Goal: Task Accomplishment & Management: Manage account settings

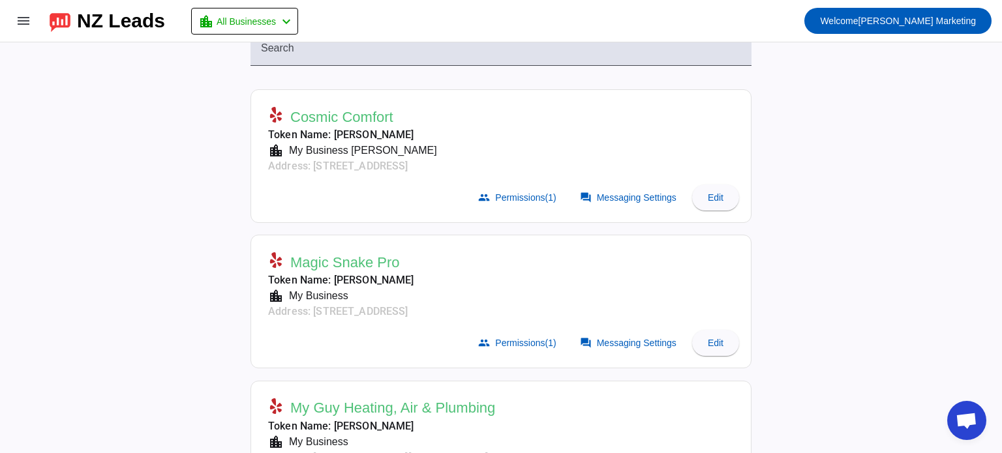
scroll to position [90, 0]
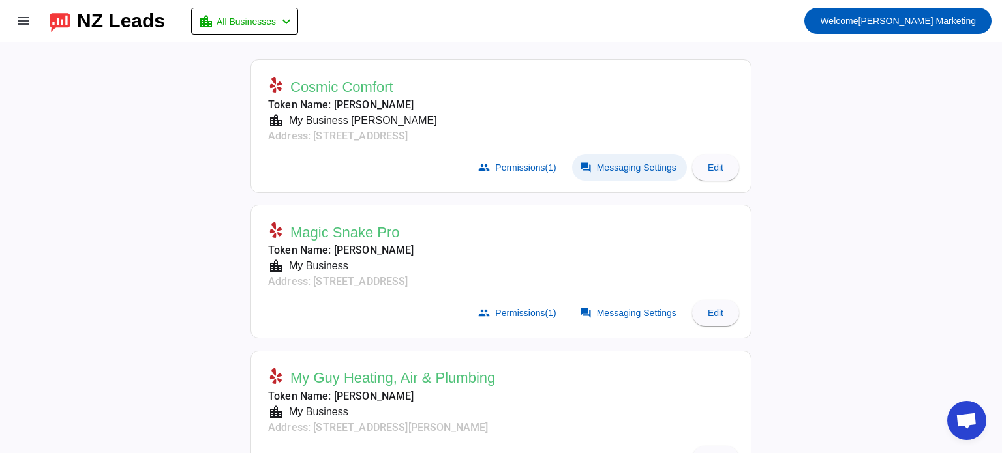
click at [627, 168] on span "Messaging Settings" at bounding box center [637, 167] width 80 height 10
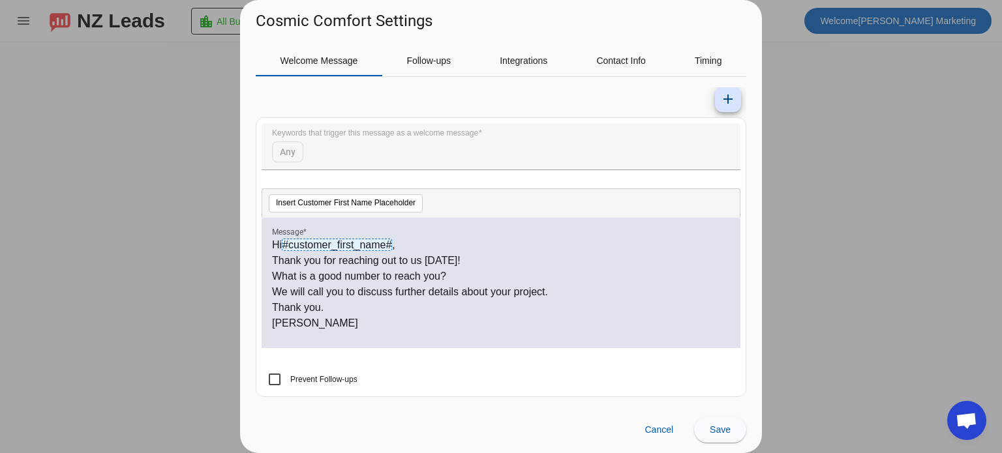
scroll to position [0, 0]
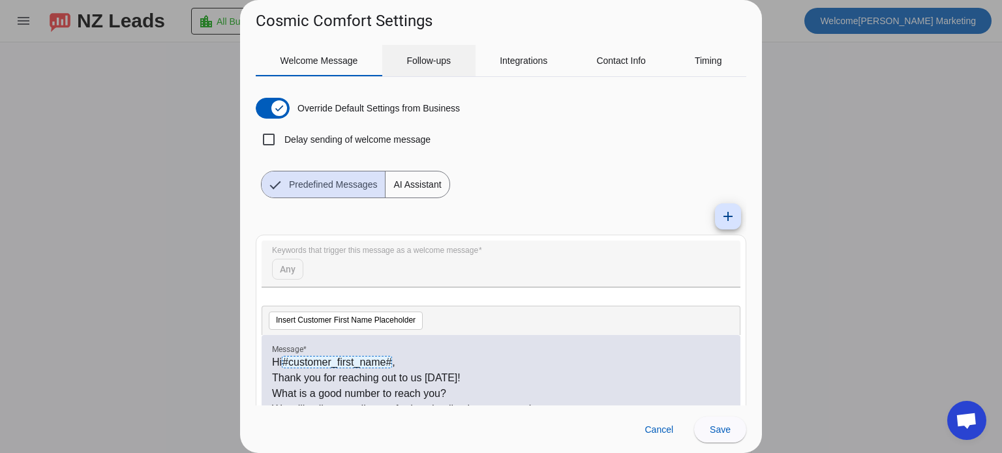
click at [433, 64] on span "Follow-ups" at bounding box center [429, 60] width 44 height 9
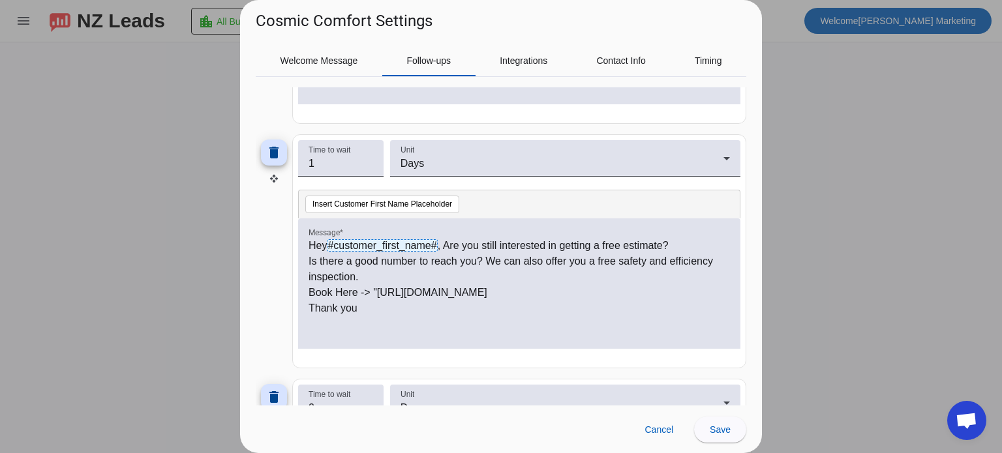
scroll to position [581, 0]
drag, startPoint x: 508, startPoint y: 302, endPoint x: 300, endPoint y: 292, distance: 208.4
click at [300, 292] on div "Hey #customer_first_name# , Are you still interested in getting a free estimate…" at bounding box center [519, 282] width 442 height 131
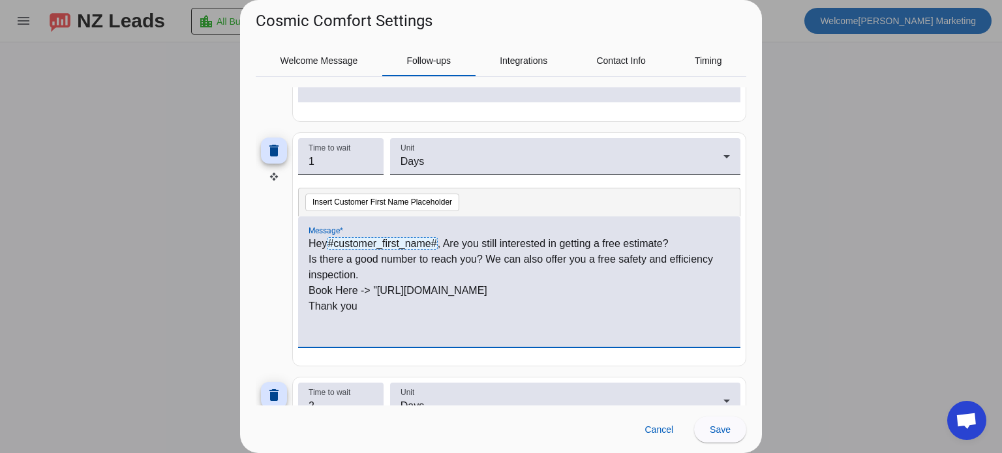
copy p "Book Here -> "[URL][DOMAIN_NAME]"
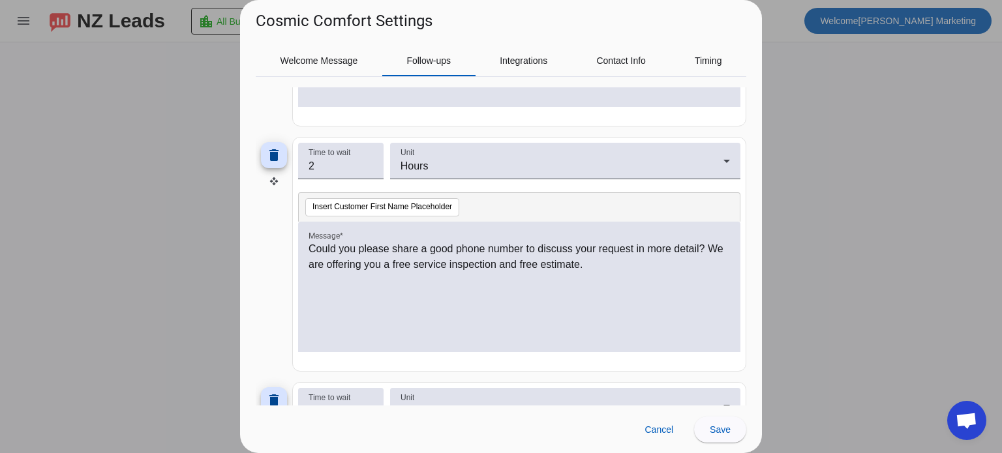
scroll to position [328, 0]
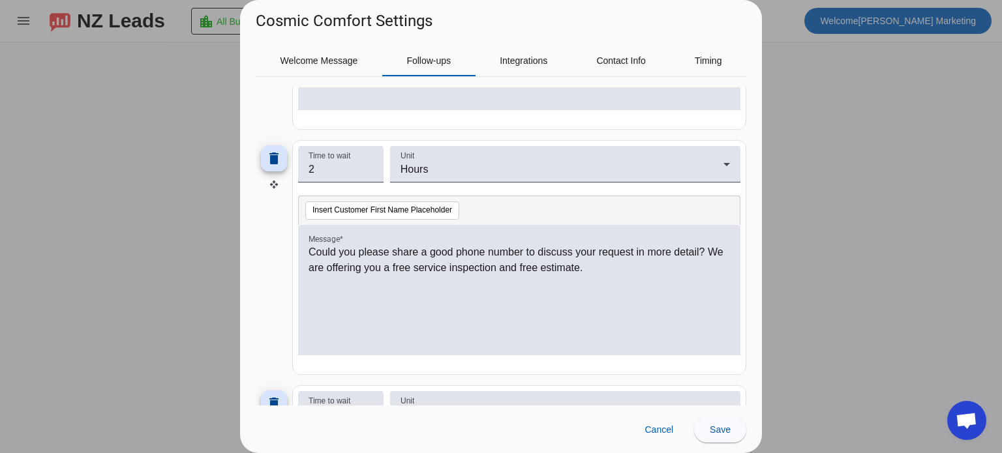
click at [640, 266] on p "Could you please share a good phone number to discuss your request in more deta…" at bounding box center [520, 260] width 422 height 31
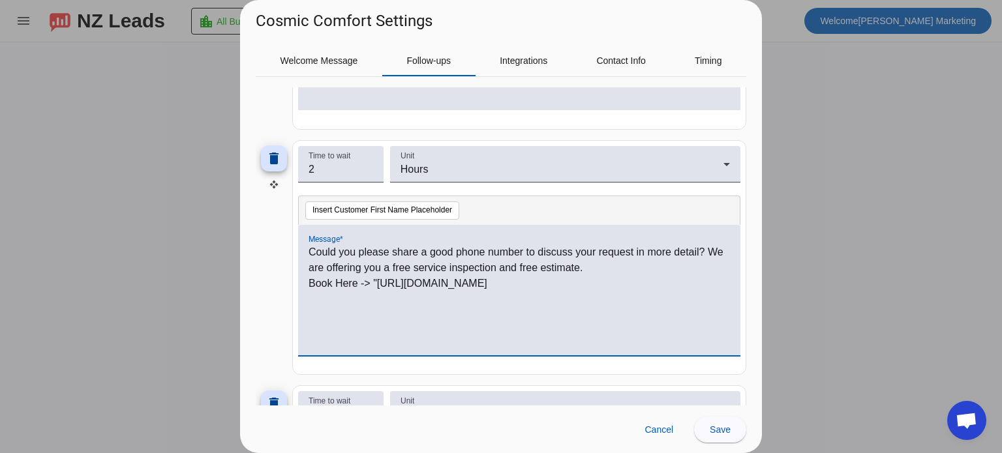
click at [310, 281] on p "Book Here -> "[URL][DOMAIN_NAME]" at bounding box center [520, 284] width 422 height 16
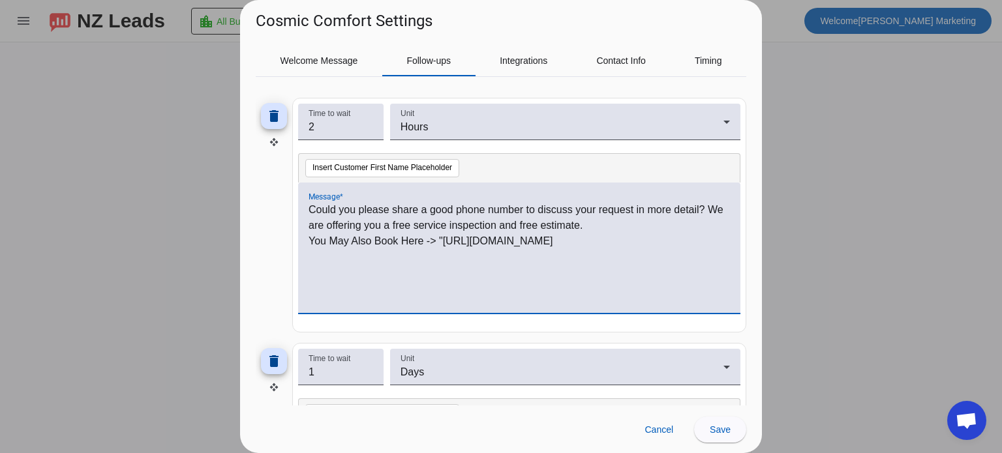
scroll to position [371, 0]
drag, startPoint x: 518, startPoint y: 258, endPoint x: 303, endPoint y: 236, distance: 216.5
click at [303, 236] on div "Could you please share a good phone number to discuss your request in more deta…" at bounding box center [519, 248] width 442 height 131
copy p "You May Also Book Here -> "[URL][DOMAIN_NAME]"
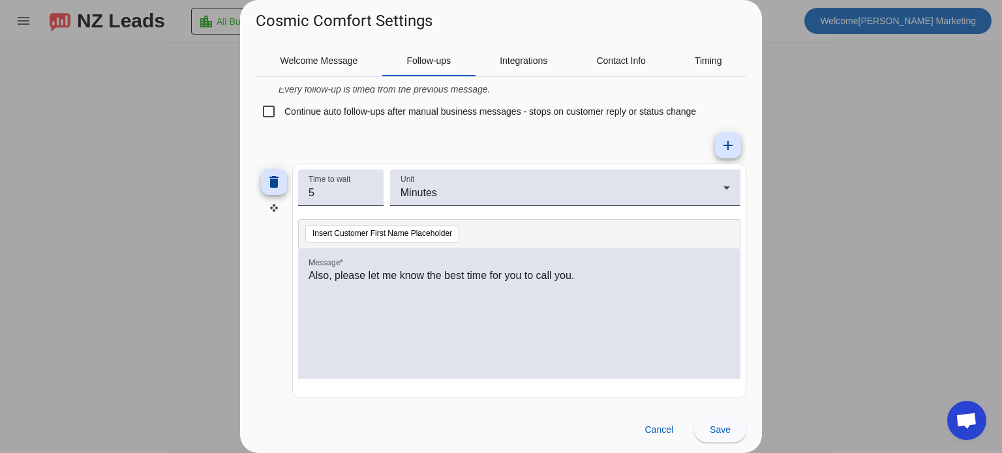
scroll to position [61, 0]
click at [723, 432] on span "Save" at bounding box center [720, 430] width 21 height 10
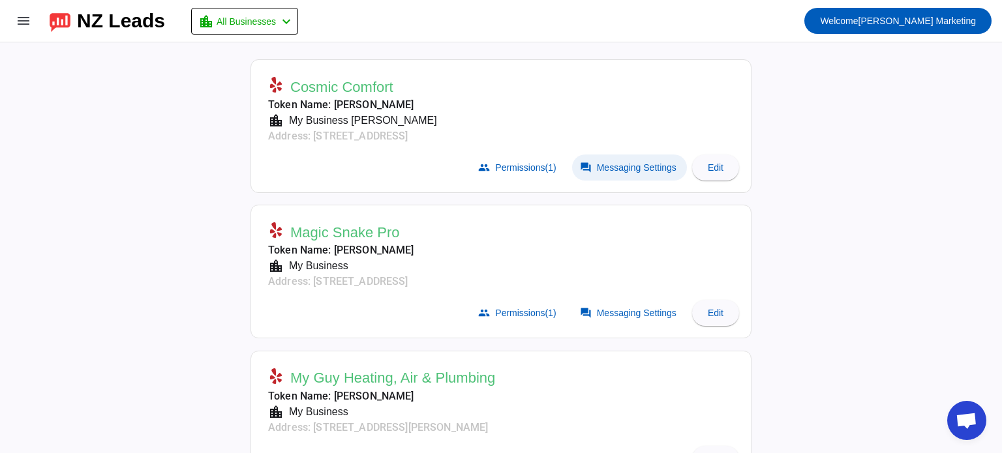
click at [586, 164] on mat-icon "forum" at bounding box center [586, 168] width 12 height 12
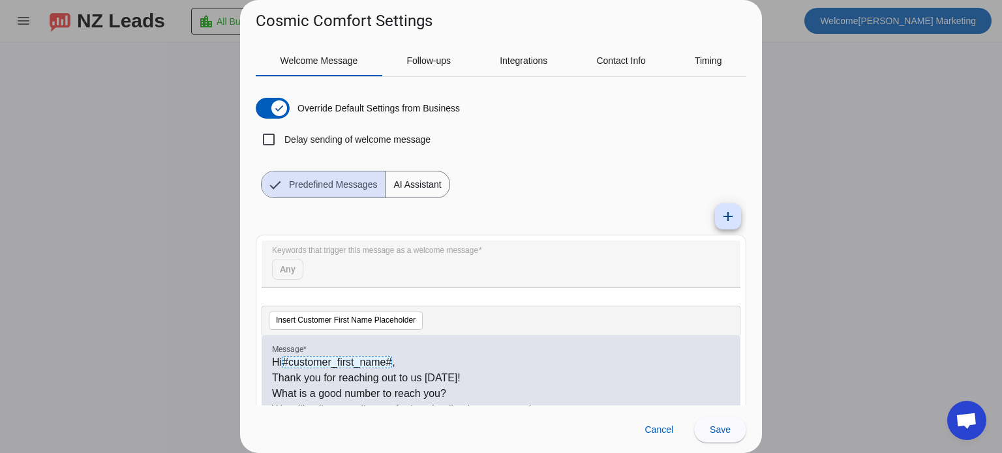
scroll to position [117, 0]
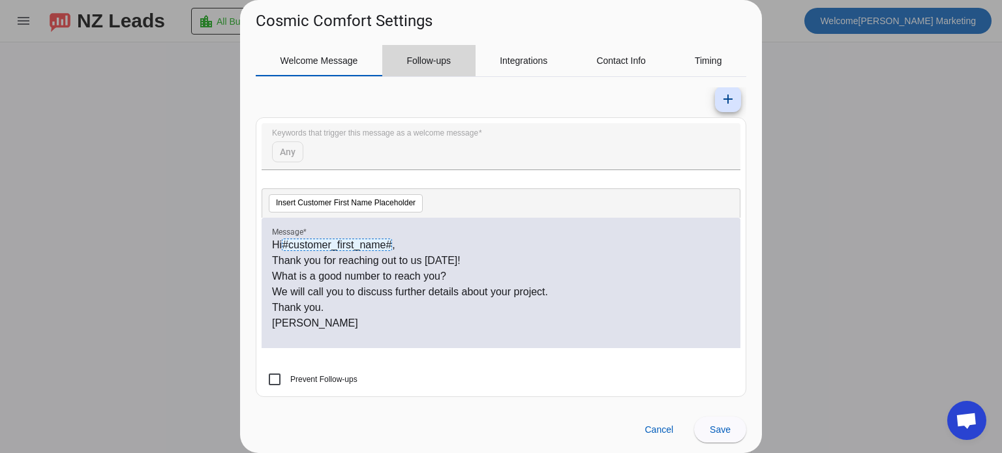
click at [439, 57] on span "Follow-ups" at bounding box center [429, 60] width 44 height 9
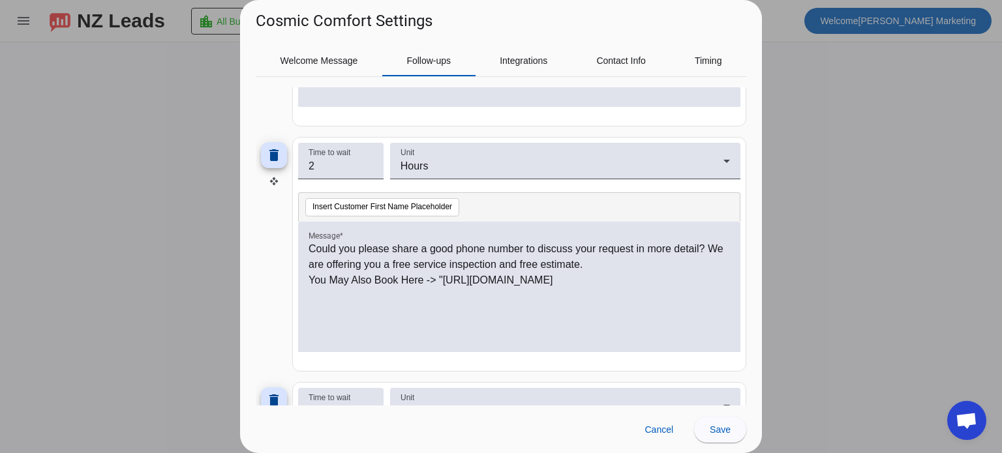
scroll to position [333, 0]
drag, startPoint x: 507, startPoint y: 295, endPoint x: 442, endPoint y: 280, distance: 67.0
click at [442, 280] on p "You May Also Book Here -> "[URL][DOMAIN_NAME]" at bounding box center [520, 279] width 422 height 16
copy p "[URL][DOMAIN_NAME]"
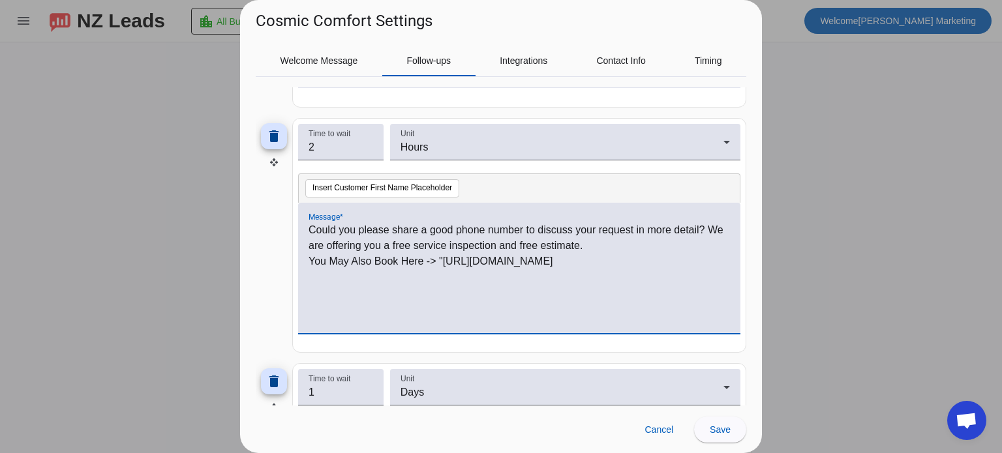
scroll to position [0, 0]
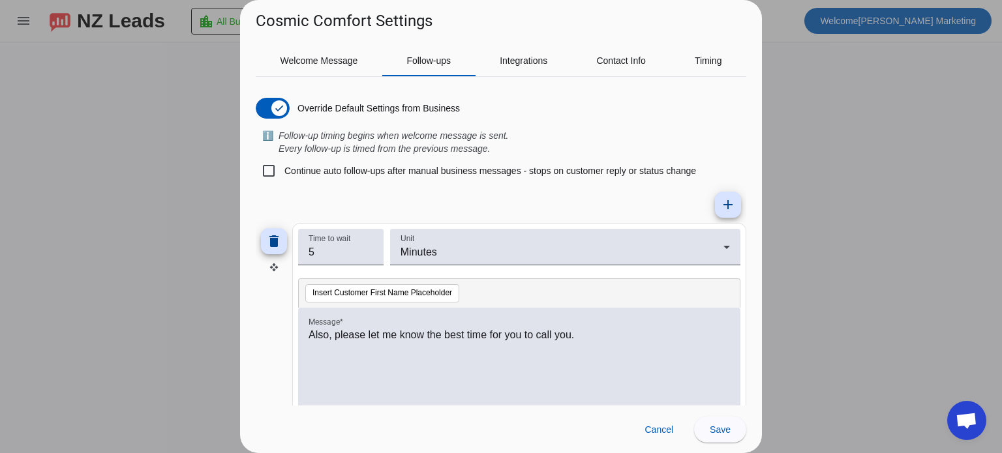
click at [835, 106] on div at bounding box center [501, 226] width 1002 height 453
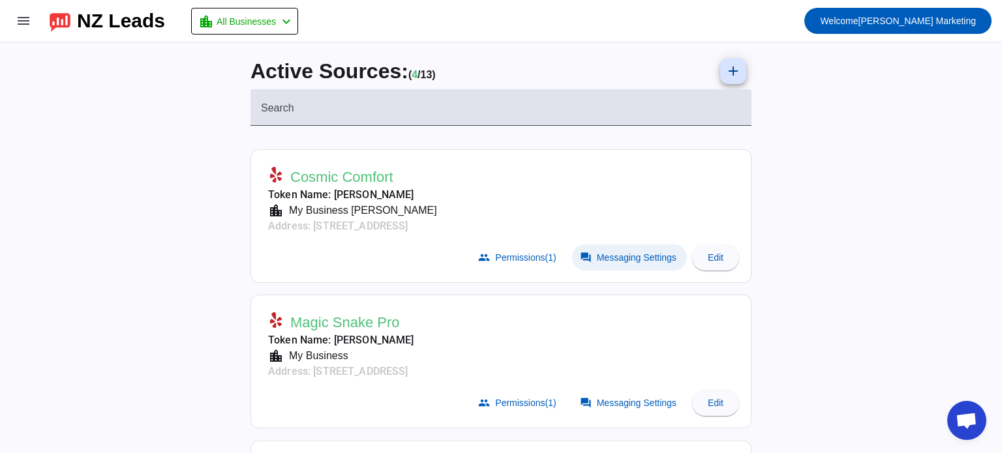
click at [626, 250] on span at bounding box center [629, 258] width 115 height 26
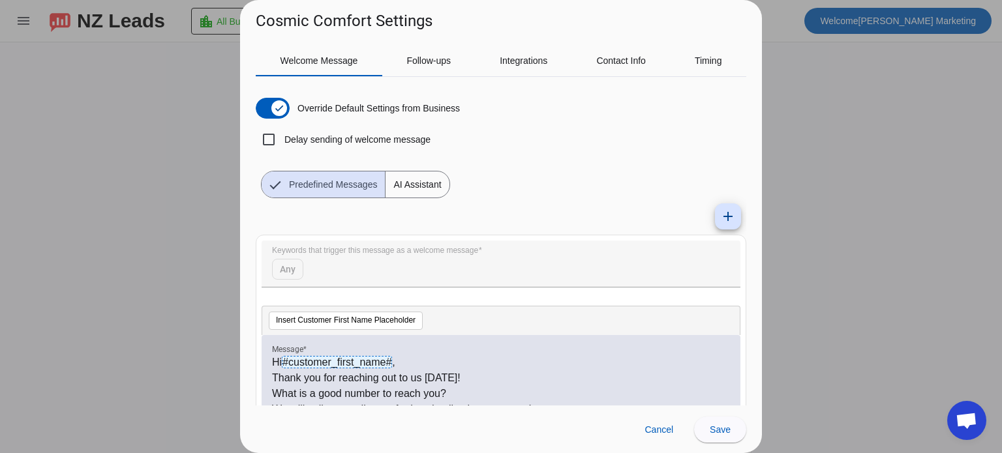
scroll to position [117, 0]
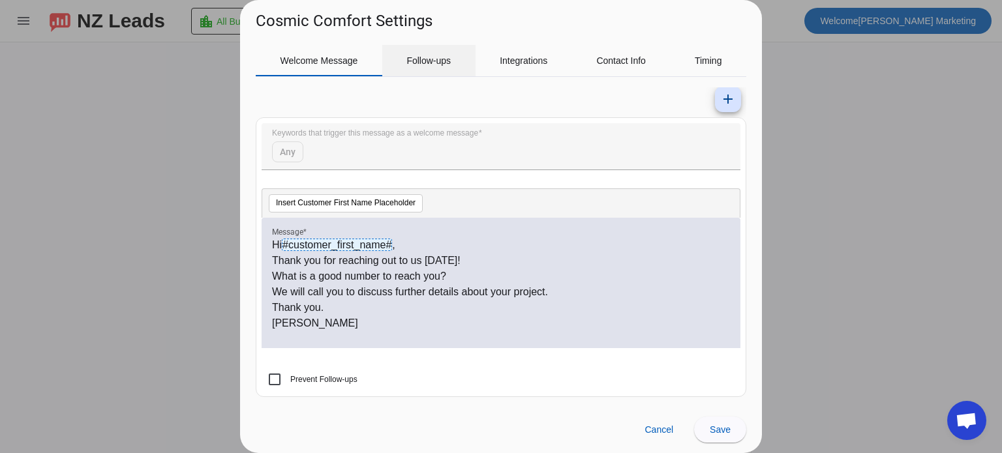
click at [428, 65] on span "Follow-ups" at bounding box center [429, 60] width 44 height 9
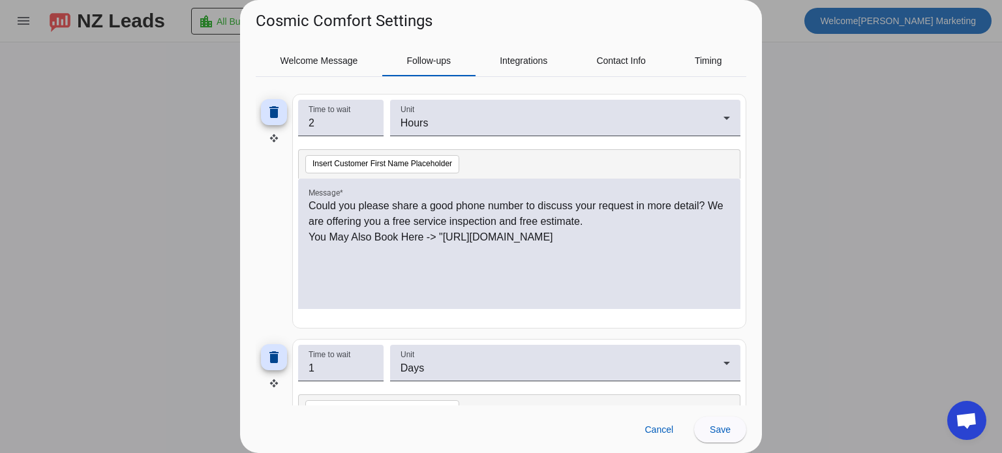
scroll to position [389, 0]
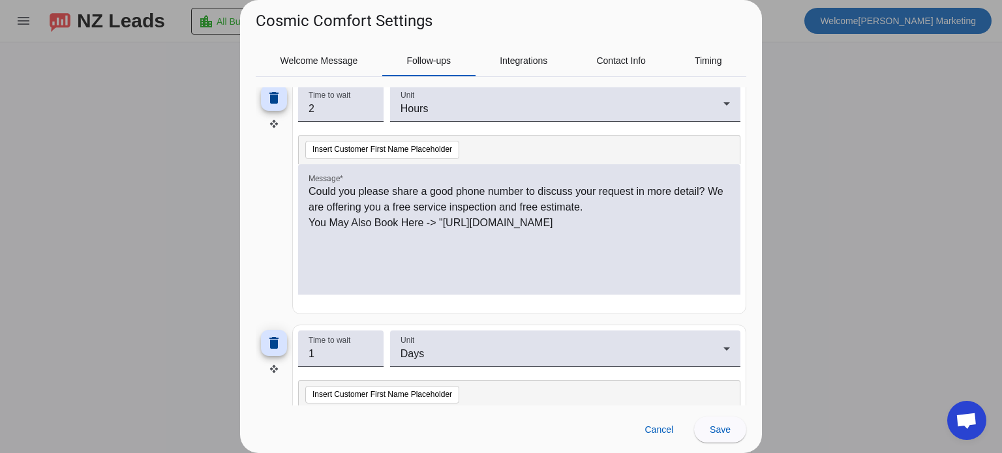
drag, startPoint x: 506, startPoint y: 236, endPoint x: 444, endPoint y: 218, distance: 64.0
click at [444, 218] on p "You May Also Book Here -> "[URL][DOMAIN_NAME]" at bounding box center [520, 223] width 422 height 16
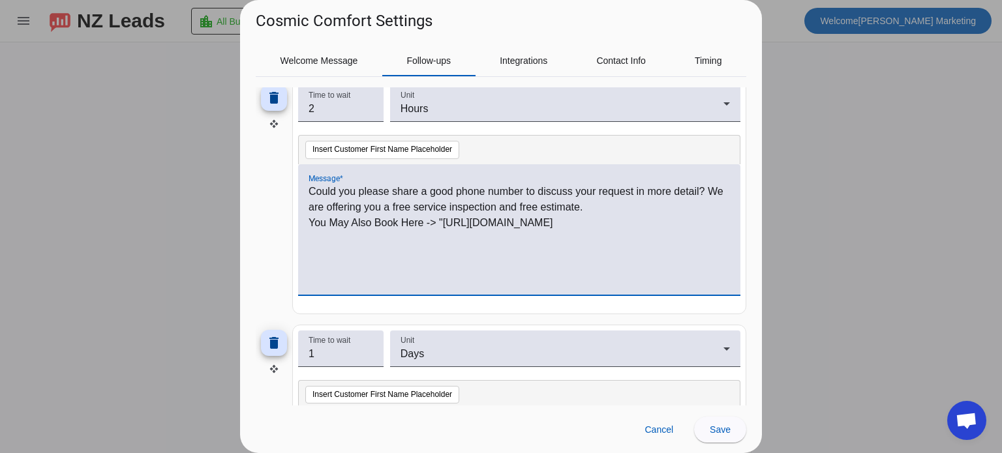
copy p "[URL][DOMAIN_NAME]"
